Goal: Information Seeking & Learning: Learn about a topic

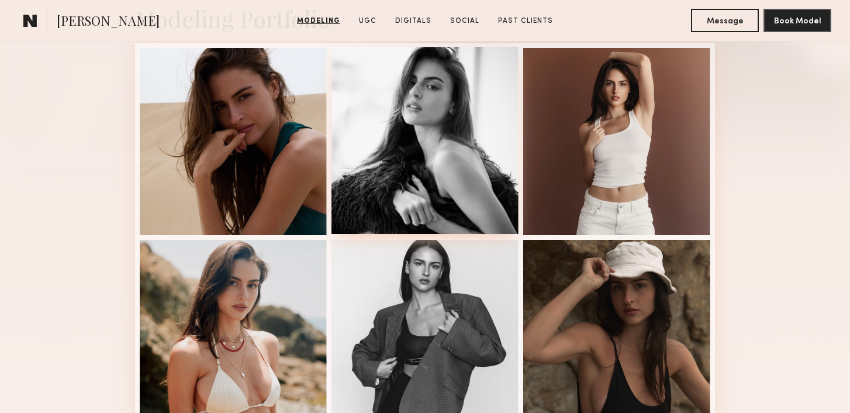
scroll to position [376, 0]
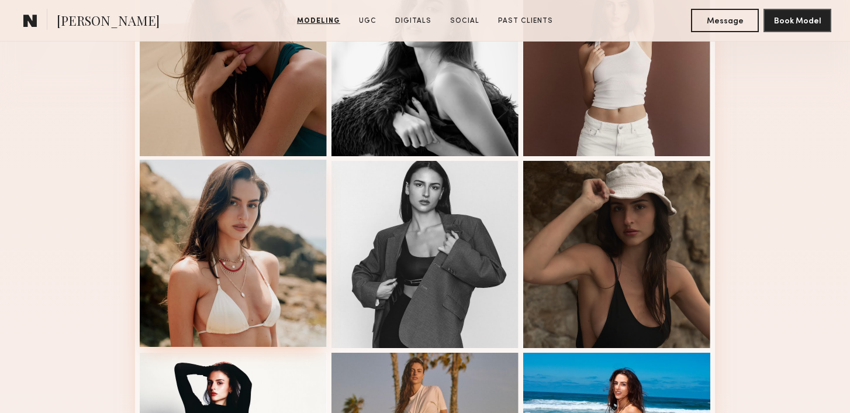
click at [227, 252] on div at bounding box center [233, 253] width 187 height 187
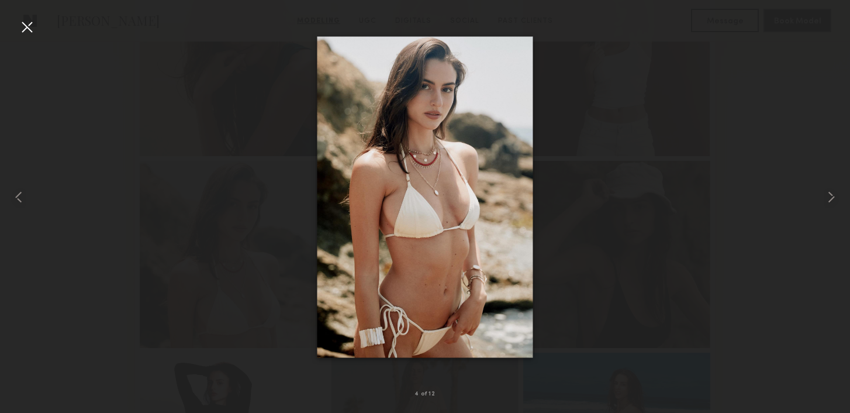
click at [51, 123] on div at bounding box center [425, 197] width 850 height 357
click at [31, 25] on div at bounding box center [27, 27] width 19 height 19
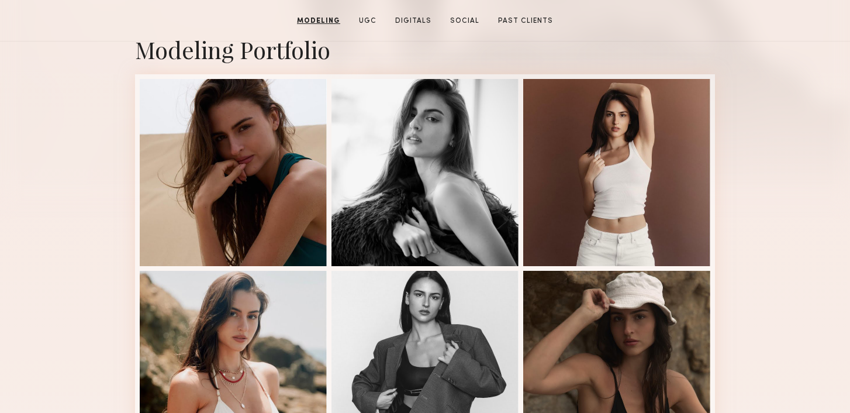
scroll to position [0, 0]
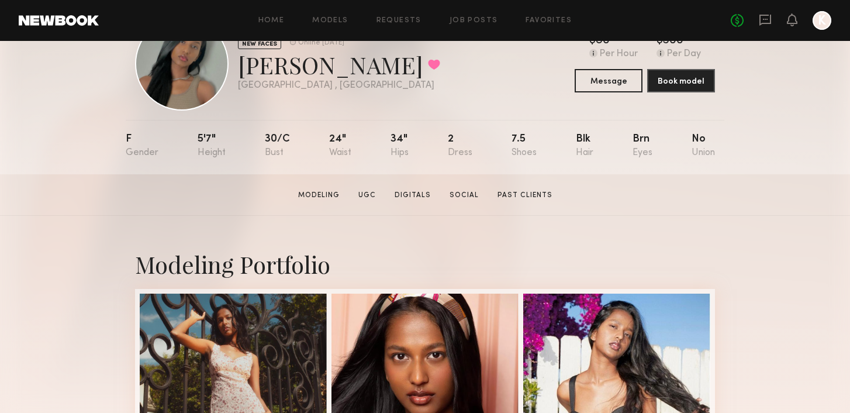
scroll to position [49, 0]
